Goal: Obtain resource: Download file/media

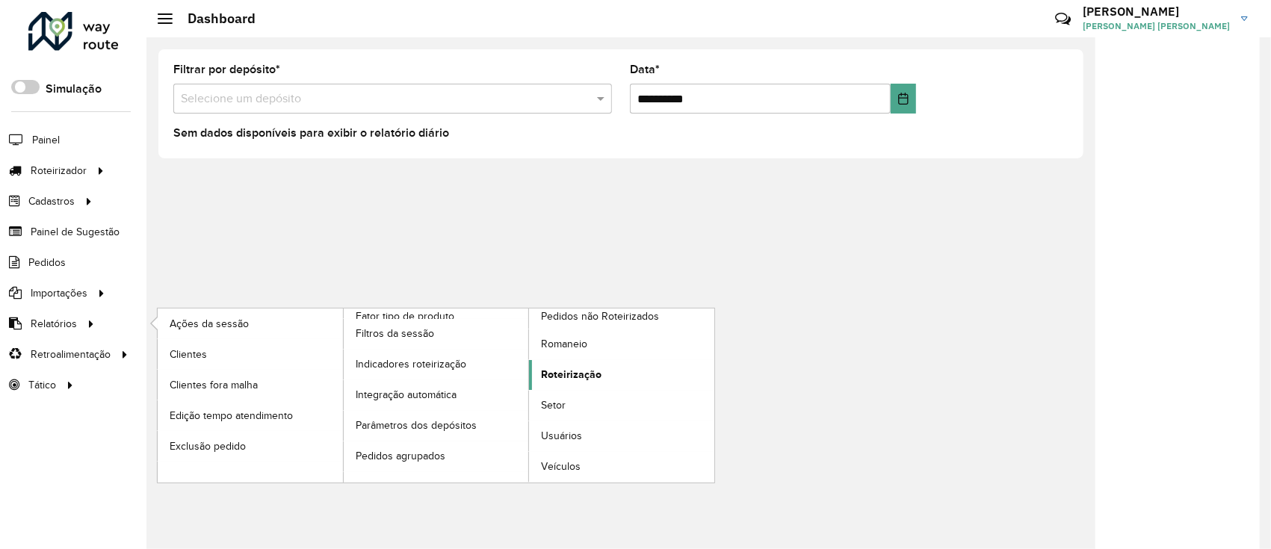
click at [562, 362] on link "Roteirização" at bounding box center [621, 375] width 185 height 30
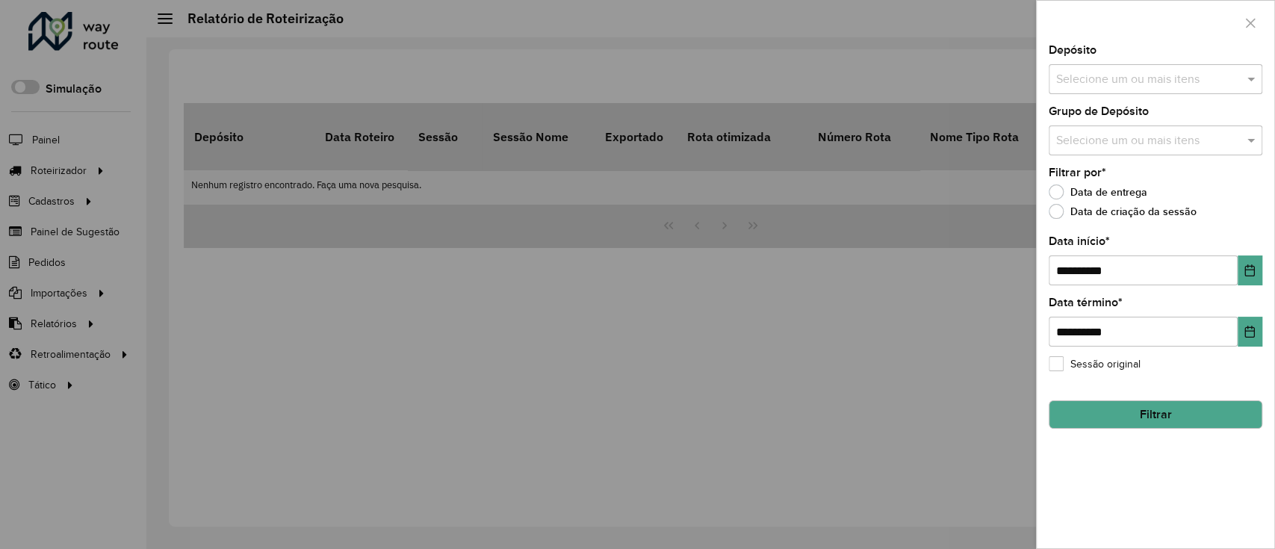
click at [1169, 83] on input "text" at bounding box center [1148, 80] width 191 height 18
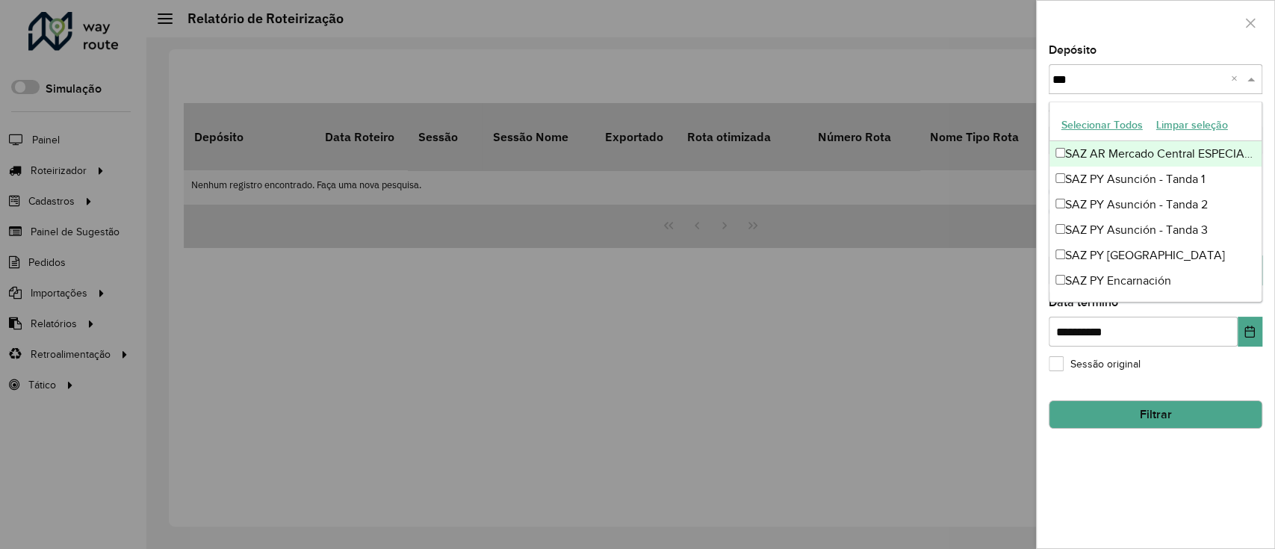
type input "****"
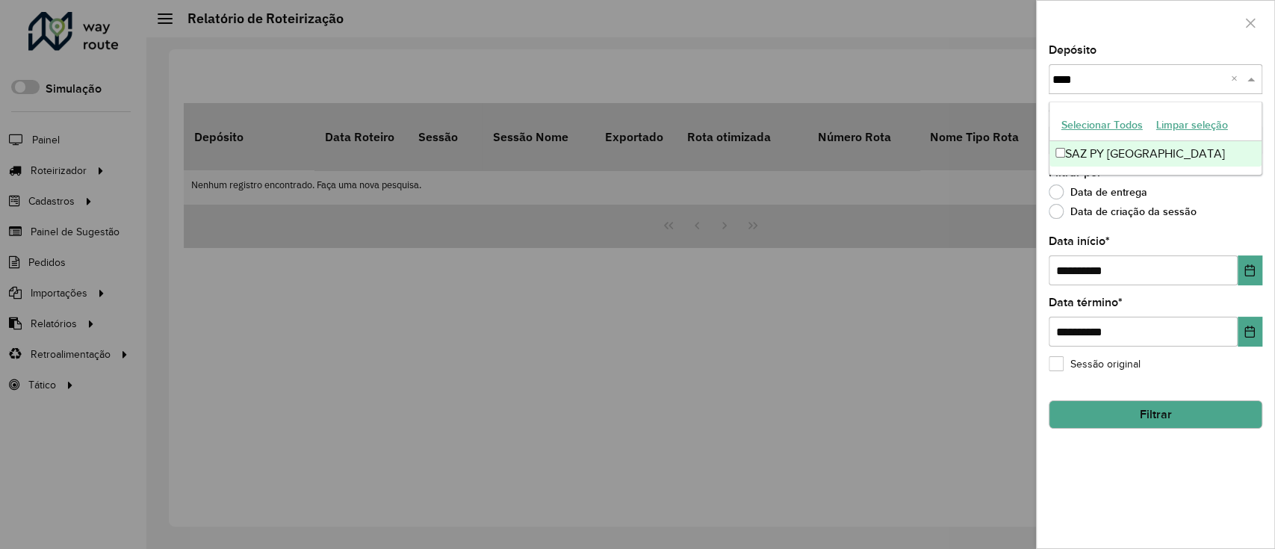
click at [1172, 159] on div "SAZ PY [GEOGRAPHIC_DATA]" at bounding box center [1156, 153] width 212 height 25
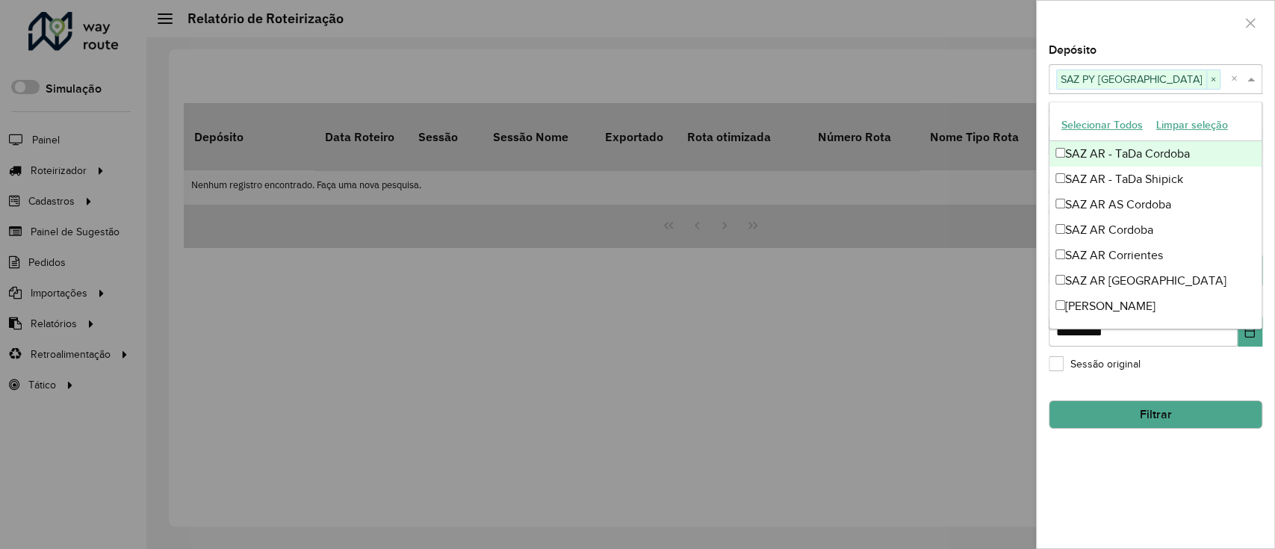
click at [1163, 56] on div "Depósito Selecione um ou mais itens SAZ PY [GEOGRAPHIC_DATA] × ×" at bounding box center [1156, 69] width 214 height 49
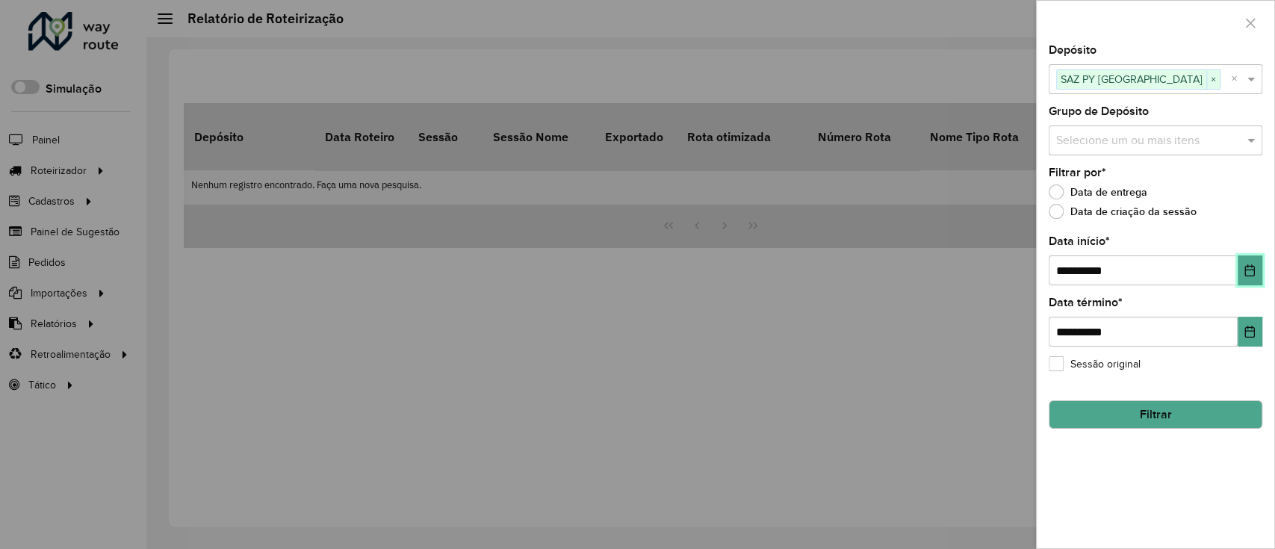
click at [1249, 262] on button "Choose Date" at bounding box center [1250, 271] width 25 height 30
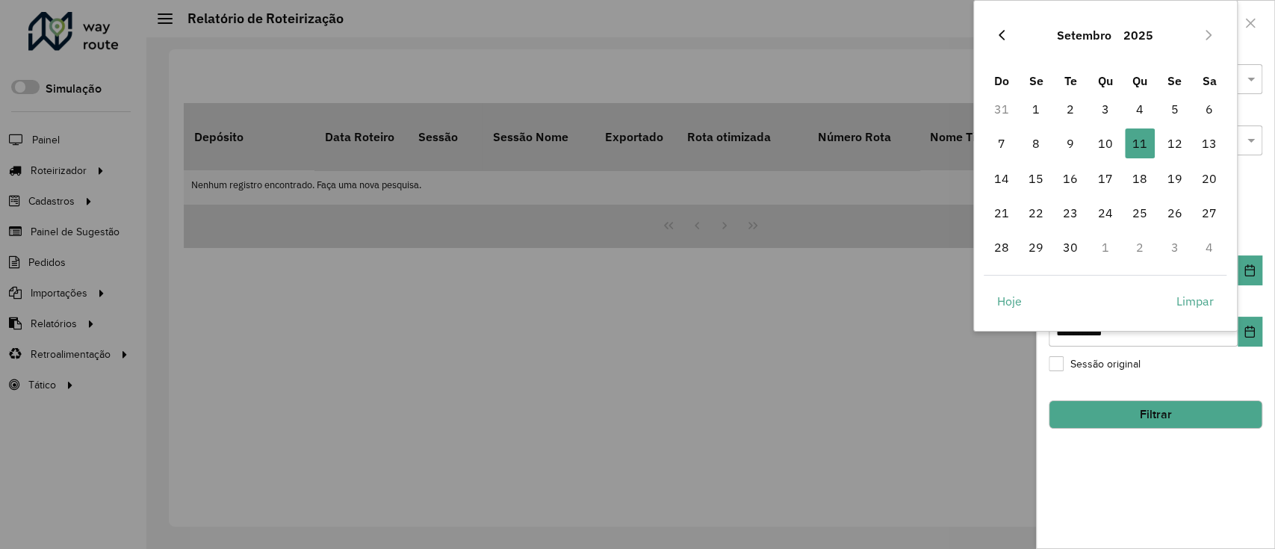
click at [998, 37] on icon "Previous Month" at bounding box center [1002, 35] width 12 height 12
click at [1070, 100] on span "1" at bounding box center [1071, 109] width 30 height 30
type input "**********"
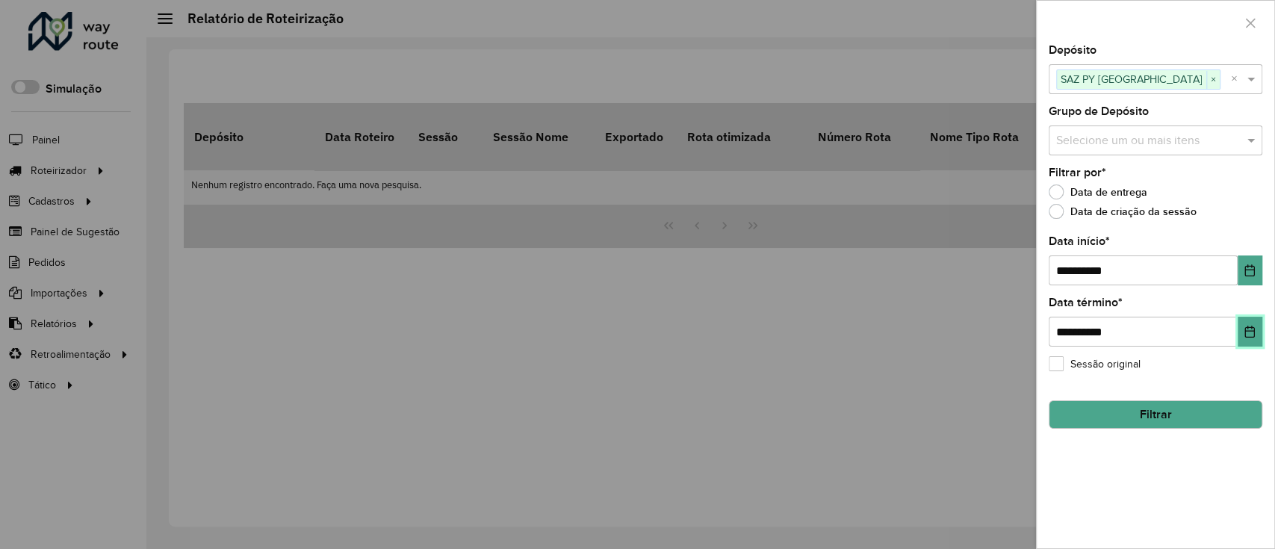
click at [1246, 324] on button "Choose Date" at bounding box center [1250, 332] width 25 height 30
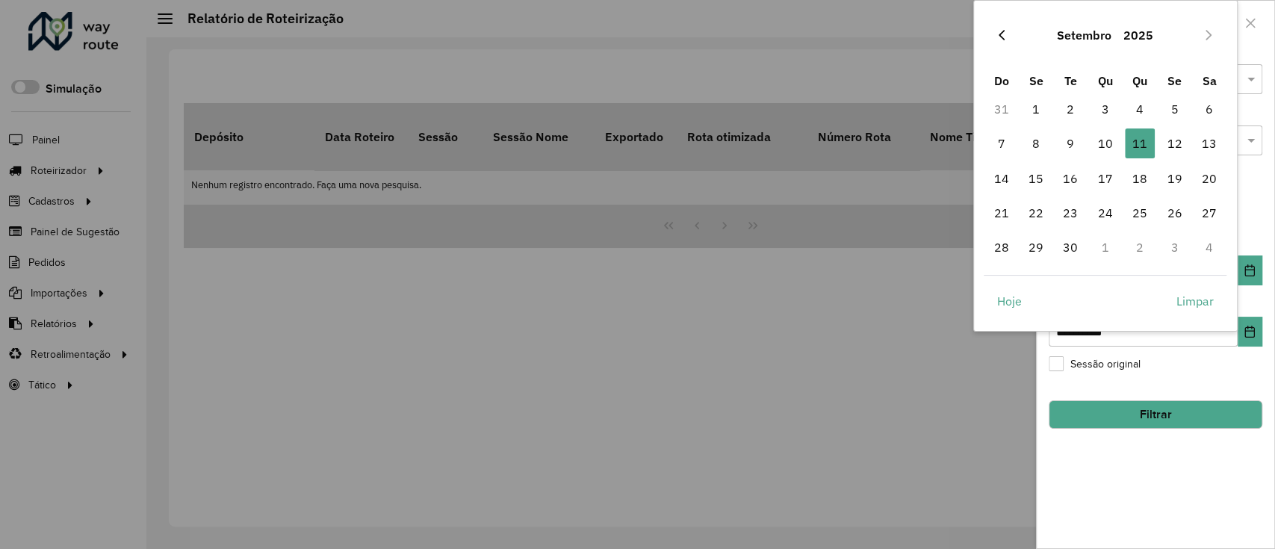
click at [1003, 39] on icon "Previous Month" at bounding box center [1002, 35] width 12 height 12
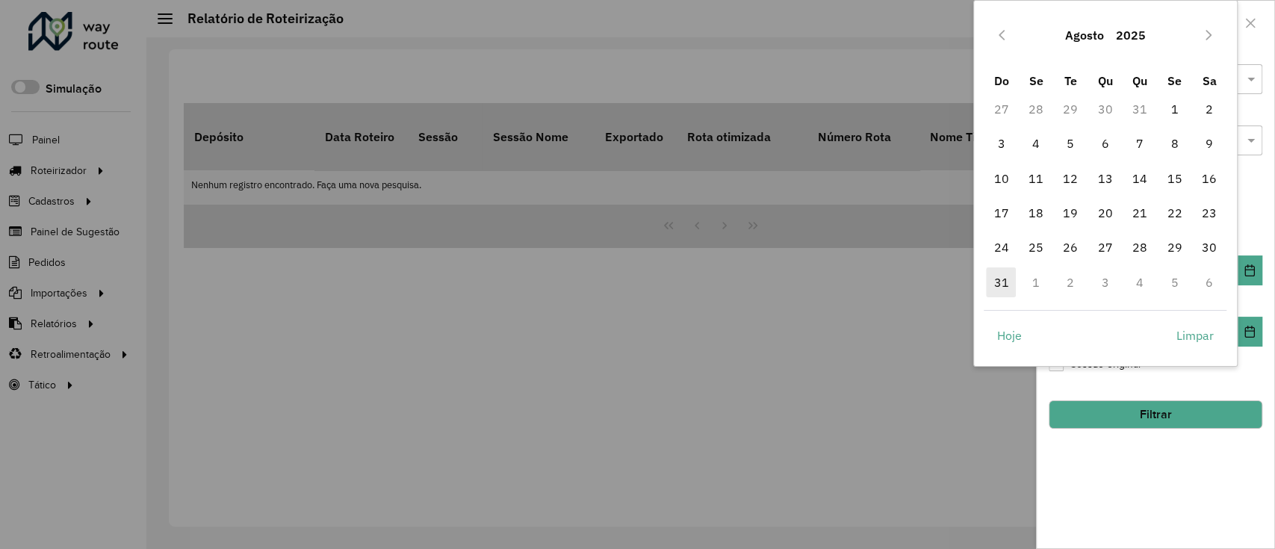
click at [1005, 273] on span "31" at bounding box center [1001, 282] width 30 height 30
type input "**********"
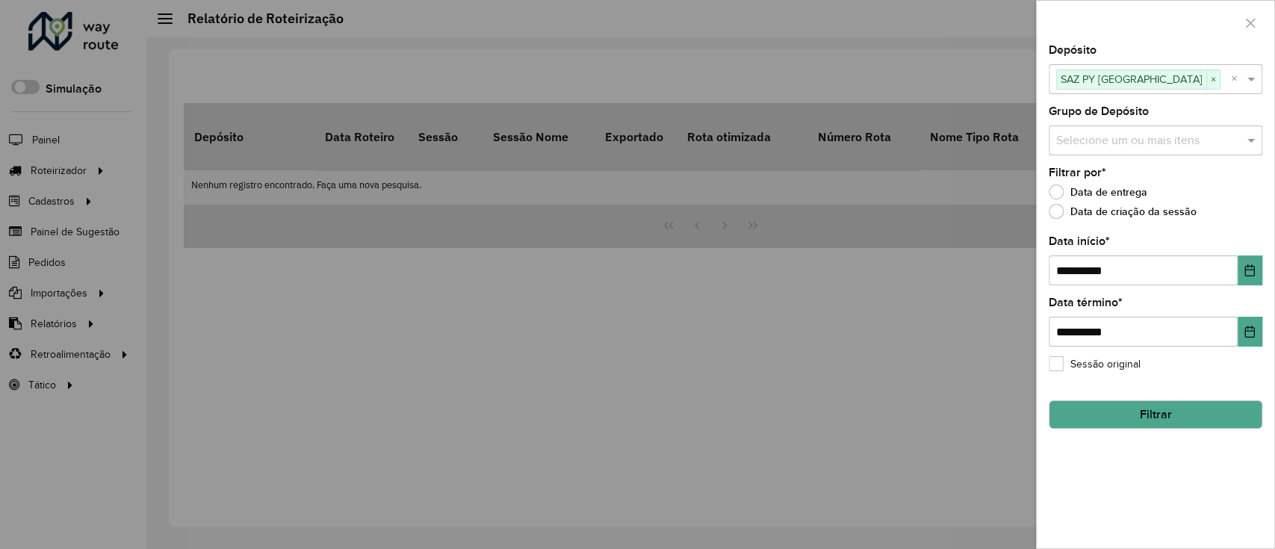
click at [1108, 393] on hb-field-button "Filtrar" at bounding box center [1156, 409] width 214 height 40
click at [1107, 399] on hb-field-button "Filtrar" at bounding box center [1156, 409] width 214 height 40
click at [1110, 411] on button "Filtrar" at bounding box center [1156, 414] width 214 height 28
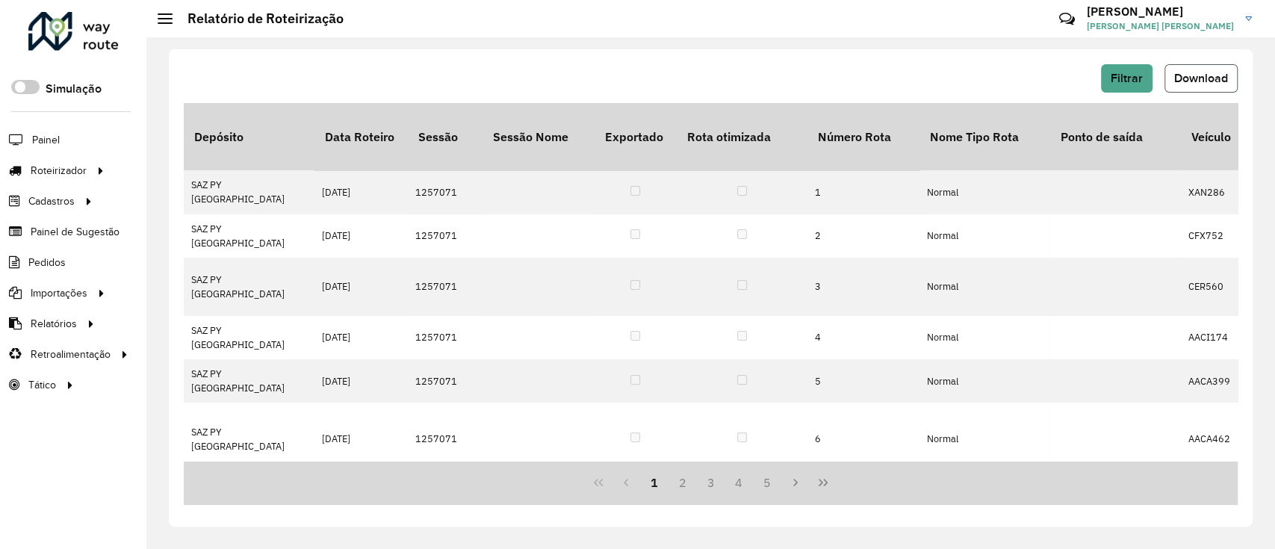
click at [1165, 83] on button "Download" at bounding box center [1201, 78] width 73 height 28
click at [1107, 67] on button "Filtrar" at bounding box center [1127, 78] width 52 height 28
